Goal: Task Accomplishment & Management: Manage account settings

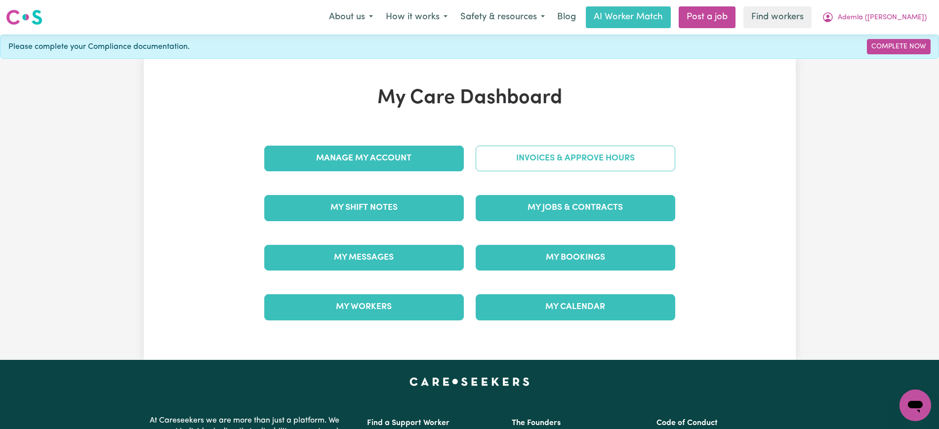
click at [505, 169] on link "Invoices & Approve Hours" at bounding box center [576, 159] width 200 height 26
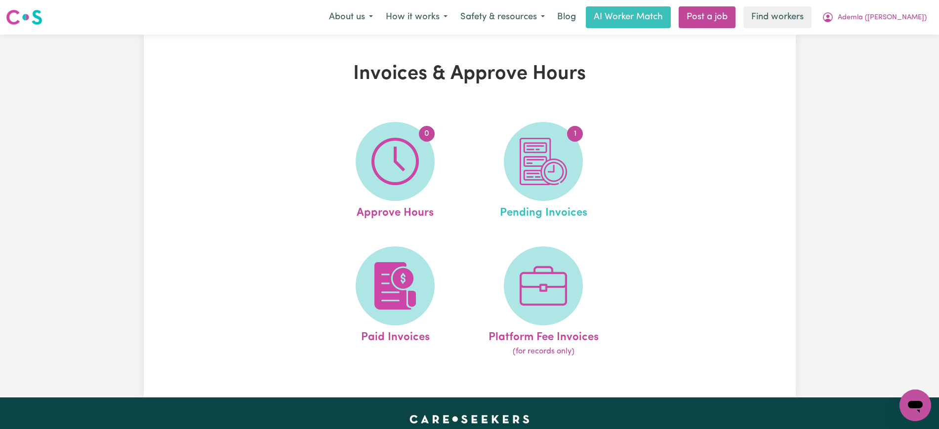
click at [585, 174] on link "1 Pending Invoices" at bounding box center [543, 172] width 142 height 100
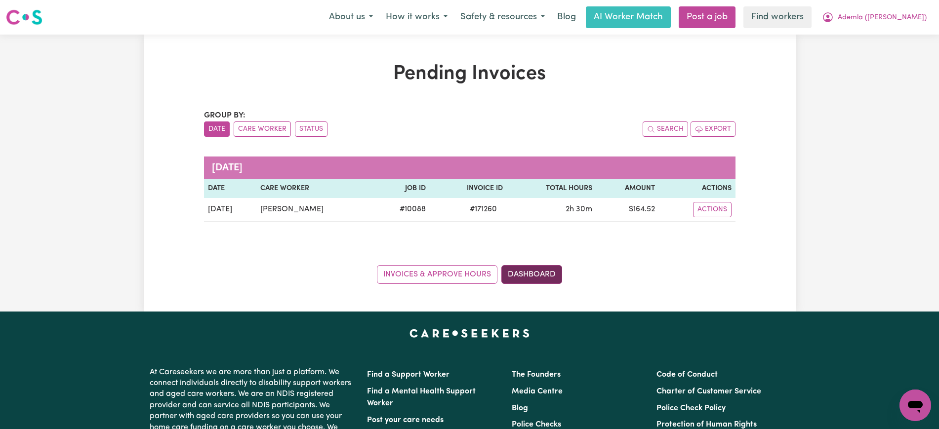
click at [552, 271] on link "Dashboard" at bounding box center [532, 274] width 61 height 19
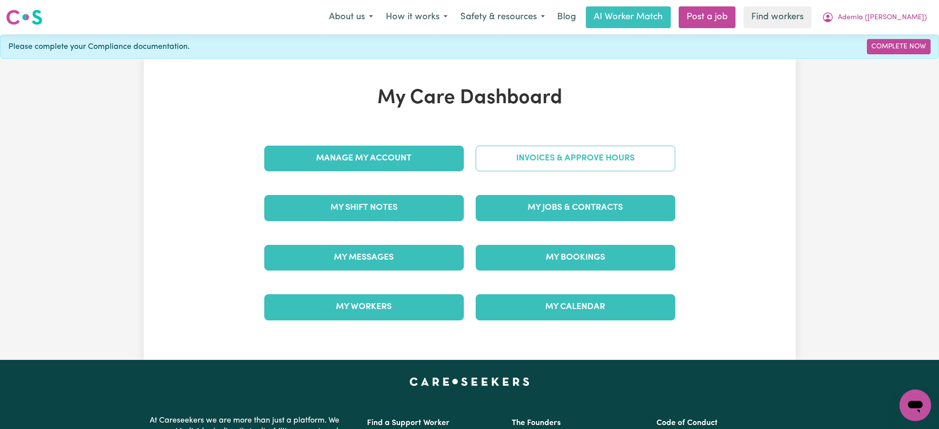
click at [529, 164] on link "Invoices & Approve Hours" at bounding box center [576, 159] width 200 height 26
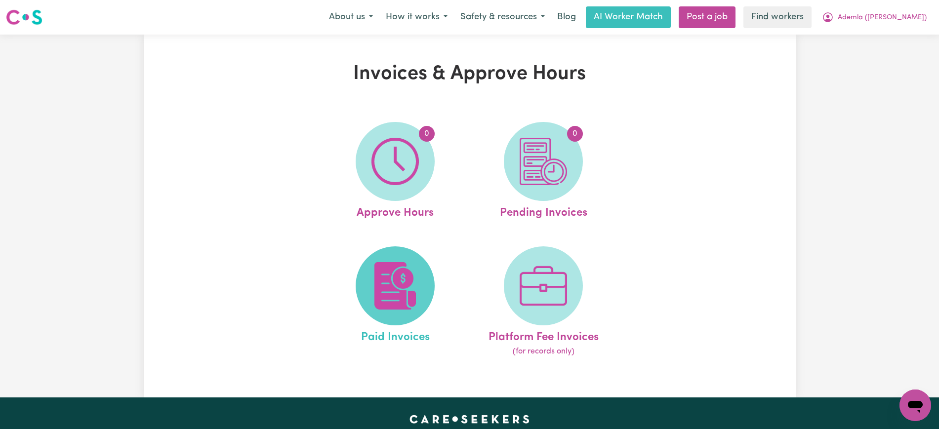
click at [376, 299] on img at bounding box center [395, 285] width 47 height 47
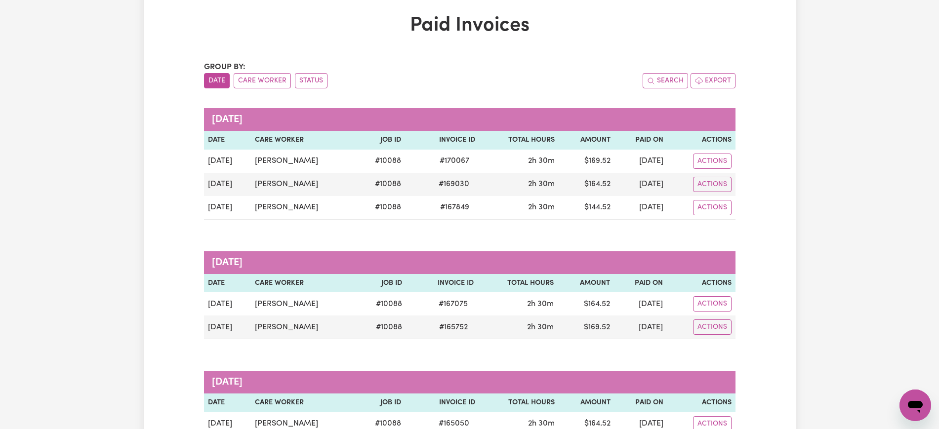
scroll to position [62, 0]
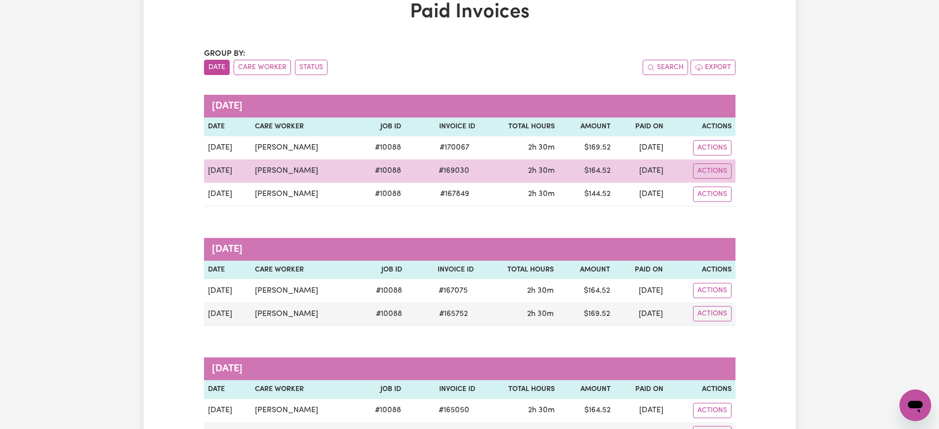
click at [433, 165] on span "# 169030" at bounding box center [454, 171] width 42 height 12
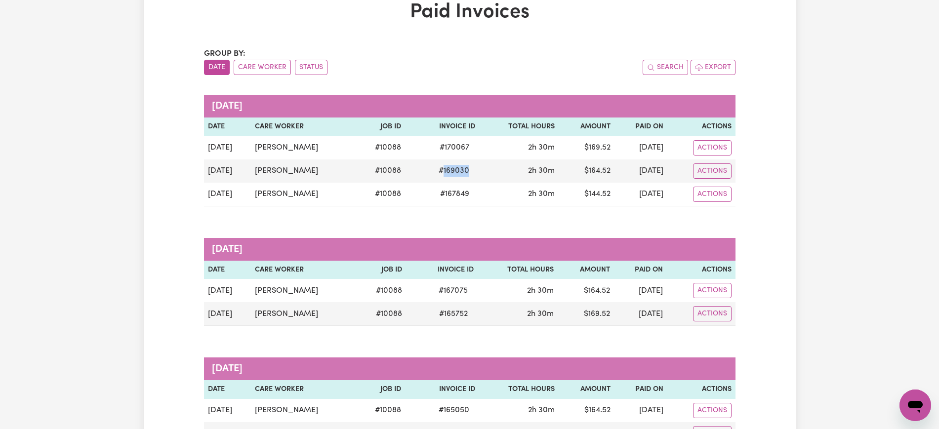
copy span "169030"
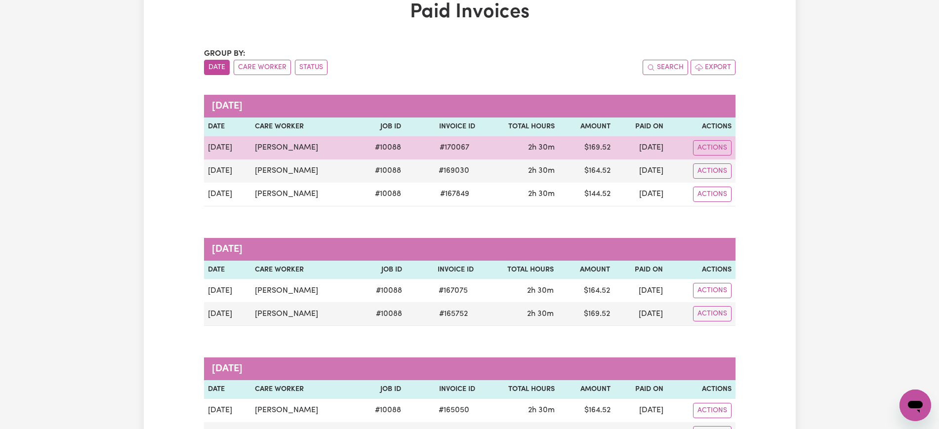
click at [434, 145] on span "# 170067" at bounding box center [455, 148] width 42 height 12
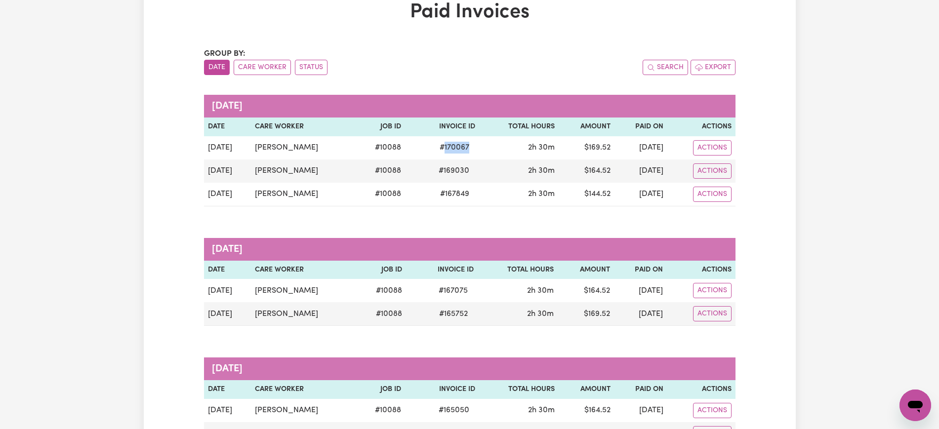
copy span "170067"
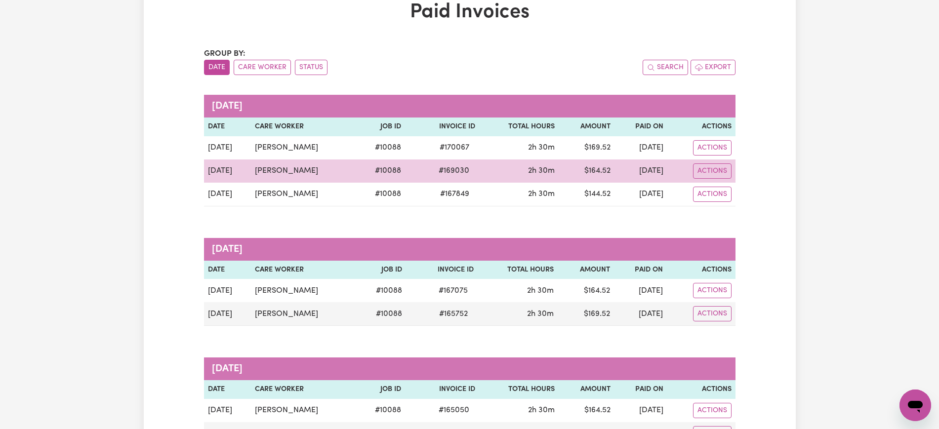
click at [437, 172] on span "# 169030" at bounding box center [454, 171] width 42 height 12
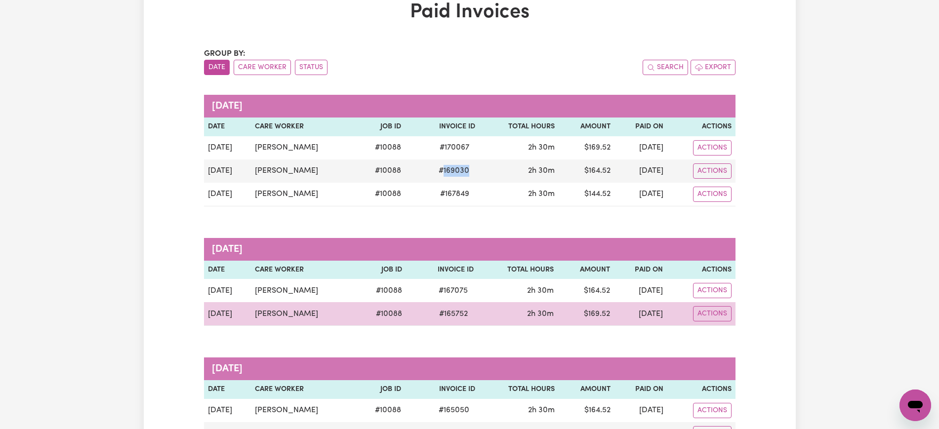
copy span "169030"
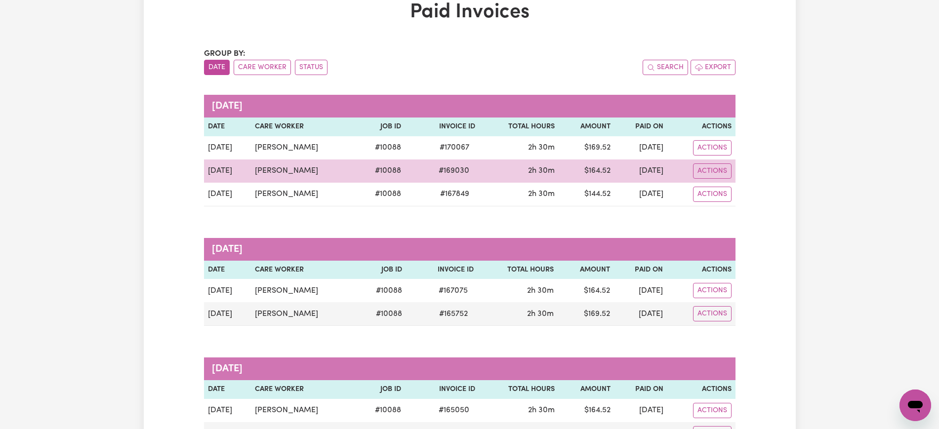
click at [439, 163] on td "# 169030" at bounding box center [442, 171] width 74 height 23
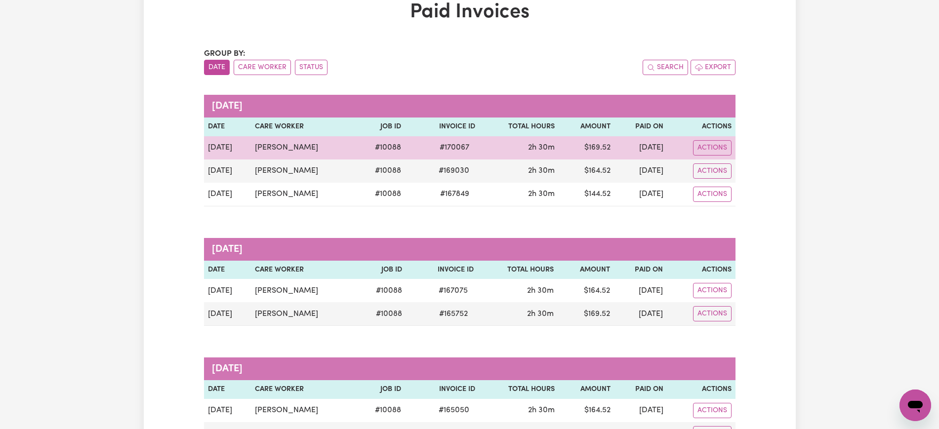
click at [439, 150] on span "# 170067" at bounding box center [455, 148] width 42 height 12
click at [439, 151] on span "# 170067" at bounding box center [455, 148] width 42 height 12
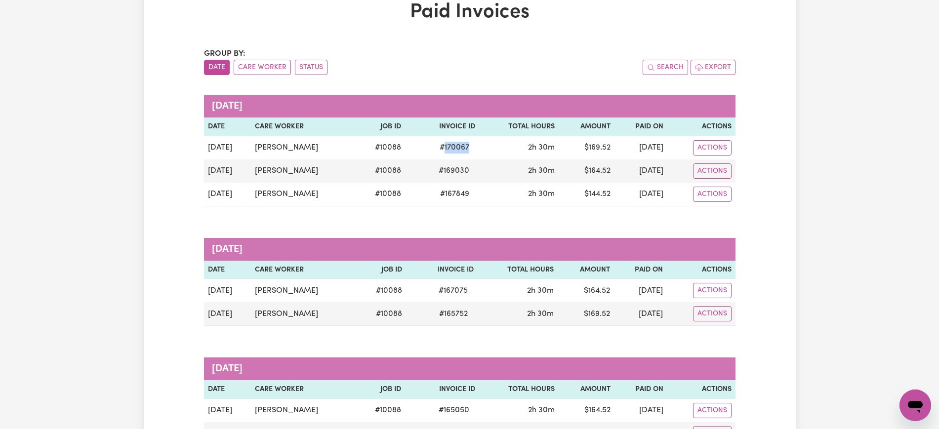
copy span "170067"
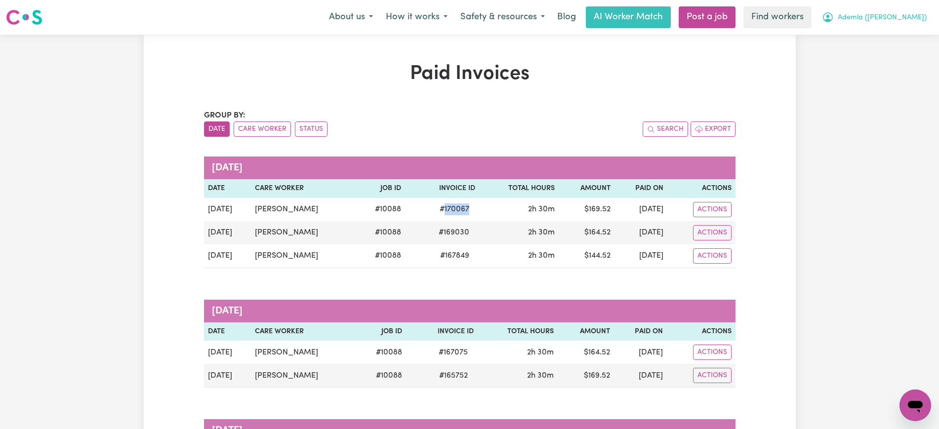
click at [883, 18] on span "Ademla ([PERSON_NAME])" at bounding box center [882, 17] width 89 height 11
click at [883, 29] on link "My Dashboard" at bounding box center [894, 38] width 78 height 19
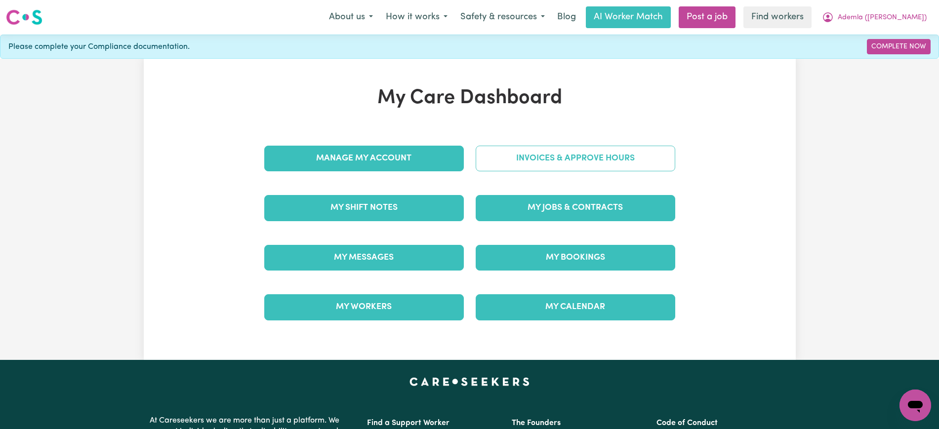
click at [510, 158] on link "Invoices & Approve Hours" at bounding box center [576, 159] width 200 height 26
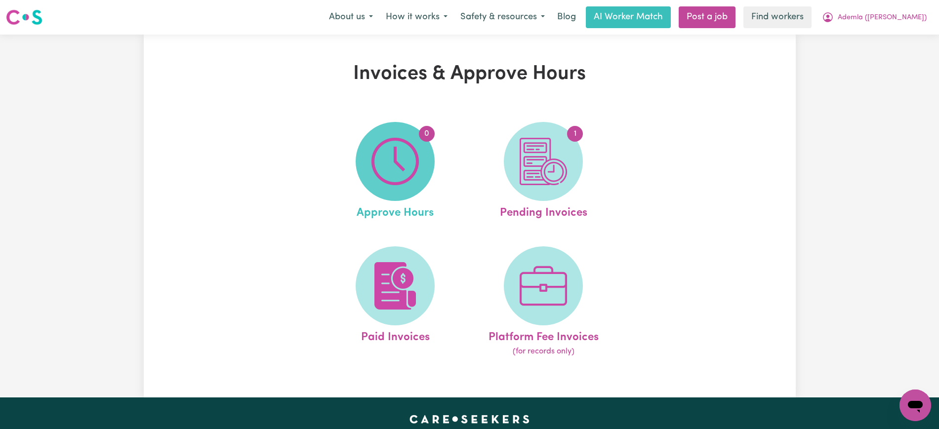
click at [433, 167] on span "0" at bounding box center [395, 161] width 79 height 79
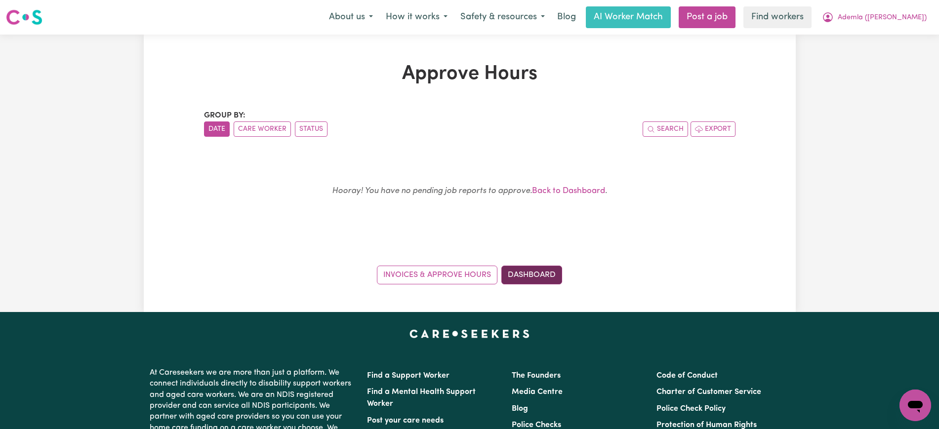
click at [547, 270] on link "Dashboard" at bounding box center [532, 275] width 61 height 19
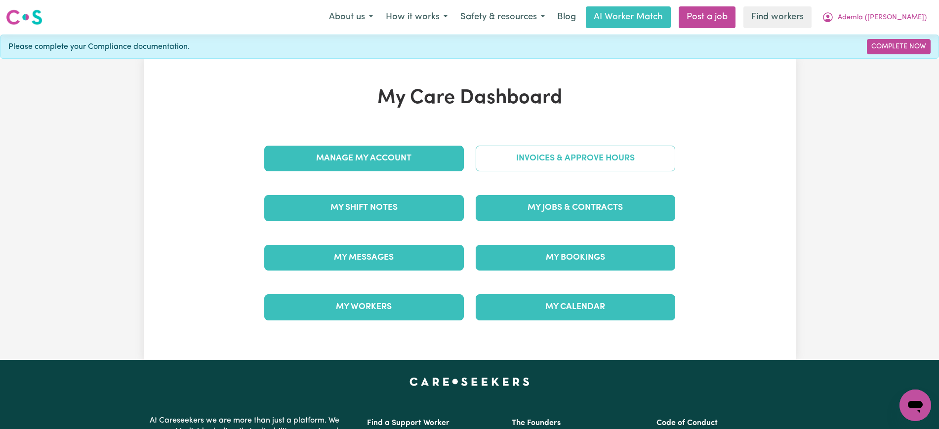
click at [518, 163] on link "Invoices & Approve Hours" at bounding box center [576, 159] width 200 height 26
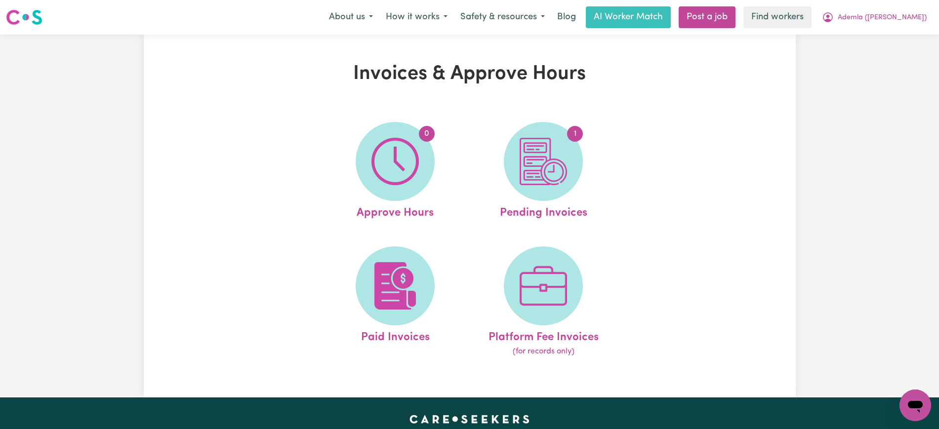
click at [543, 168] on img at bounding box center [543, 161] width 47 height 47
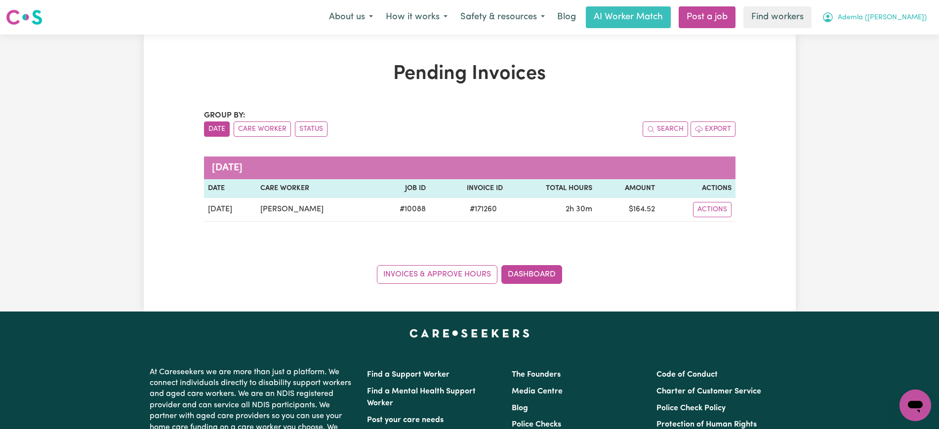
click at [880, 16] on span "Ademla ([PERSON_NAME])" at bounding box center [882, 17] width 89 height 11
click at [883, 54] on link "Logout" at bounding box center [894, 56] width 78 height 19
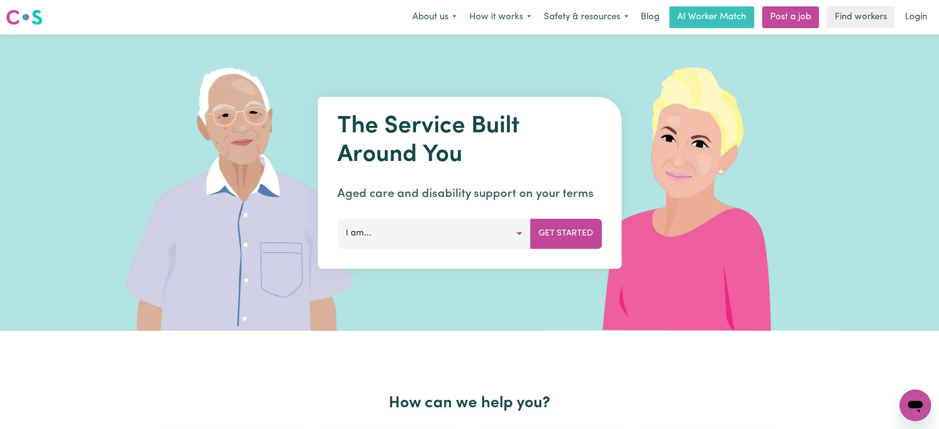
click at [915, 16] on link "Login" at bounding box center [916, 17] width 34 height 22
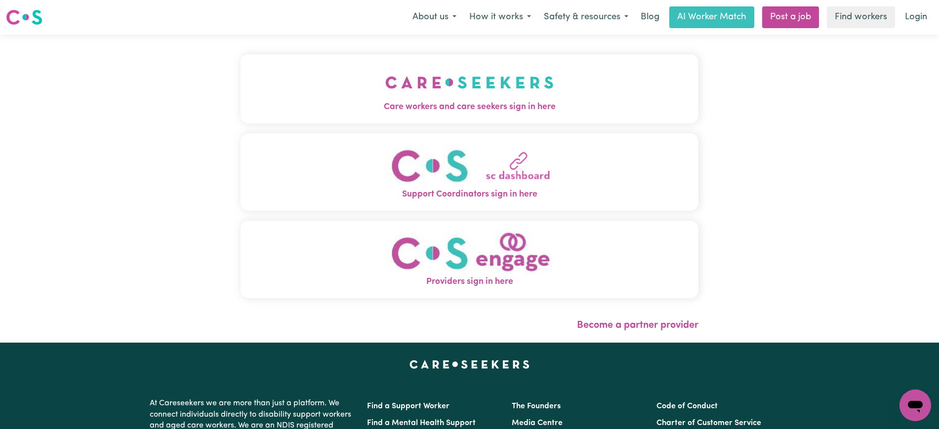
click at [544, 97] on button "Care workers and care seekers sign in here" at bounding box center [470, 88] width 458 height 69
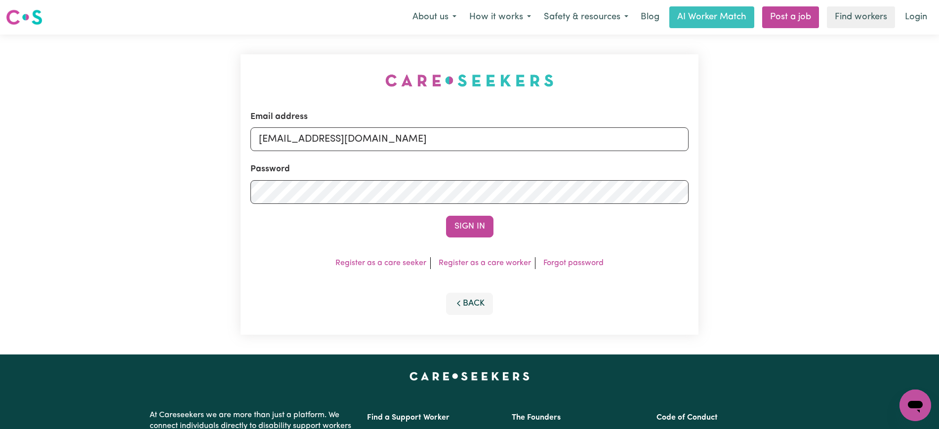
click at [358, 69] on div "Email address [EMAIL_ADDRESS][DOMAIN_NAME] Password Sign In Register as a care …" at bounding box center [470, 195] width 470 height 320
drag, startPoint x: 509, startPoint y: 141, endPoint x: 129, endPoint y: 145, distance: 380.0
click at [125, 141] on div "Email address [EMAIL_ADDRESS][DOMAIN_NAME] Password Sign In Register as a care …" at bounding box center [469, 195] width 939 height 320
type input "[PERSON_NAME][EMAIL_ADDRESS][DOMAIN_NAME]"
click at [446, 216] on button "Sign In" at bounding box center [469, 227] width 47 height 22
